Goal: Transaction & Acquisition: Purchase product/service

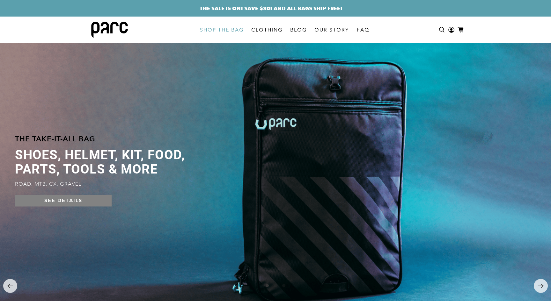
click at [233, 29] on link "SHOP THE BAG" at bounding box center [221, 30] width 51 height 18
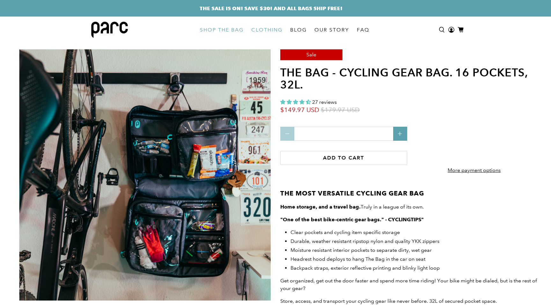
click at [265, 33] on link "CLOTHING" at bounding box center [266, 30] width 39 height 18
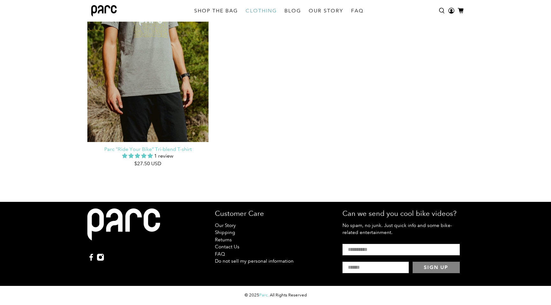
scroll to position [144, 0]
